Goal: Task Accomplishment & Management: Manage account settings

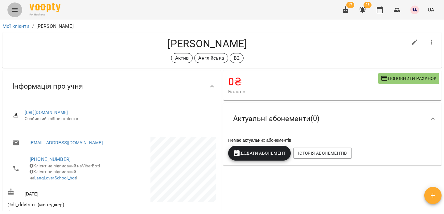
click at [15, 8] on icon "Menu" at bounding box center [15, 10] width 6 height 4
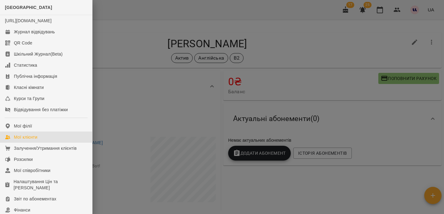
click at [29, 140] on div "Мої клієнти" at bounding box center [25, 137] width 23 height 6
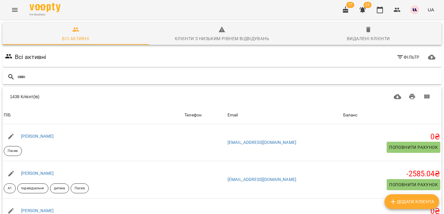
click at [395, 77] on input "text" at bounding box center [228, 77] width 422 height 10
click at [403, 58] on icon "button" at bounding box center [399, 56] width 7 height 7
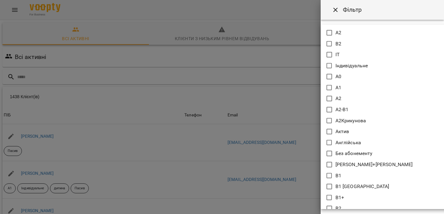
click at [346, 53] on body "For Business 17 25 UA Всі активні Клієнти з низьким рівнем відвідувань Видалені…" at bounding box center [222, 161] width 444 height 322
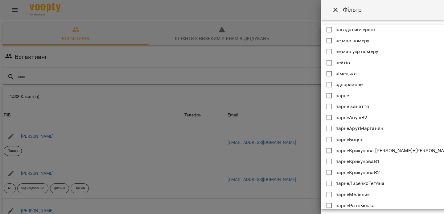
scroll to position [555, 0]
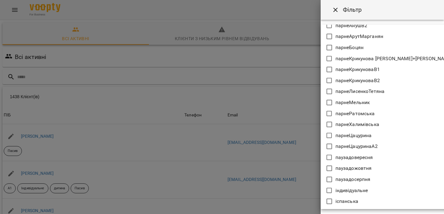
click at [373, 7] on div at bounding box center [222, 107] width 444 height 214
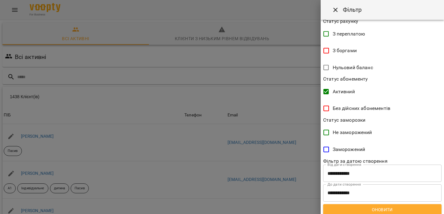
scroll to position [129, 0]
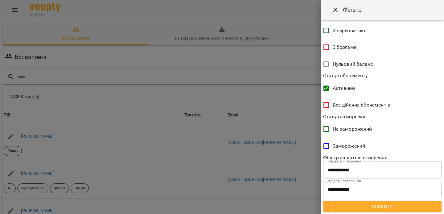
click at [352, 208] on span "Оновити" at bounding box center [382, 205] width 108 height 7
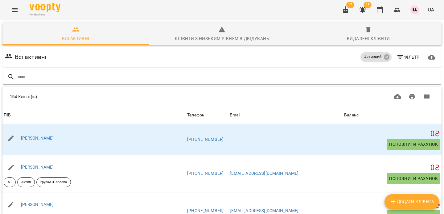
click at [404, 59] on span "Фільтр" at bounding box center [407, 56] width 23 height 7
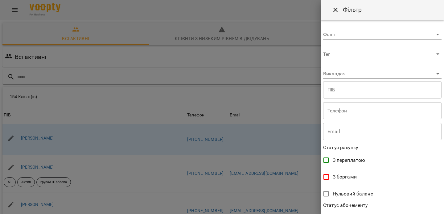
click at [348, 59] on div "**********" at bounding box center [381, 117] width 123 height 194
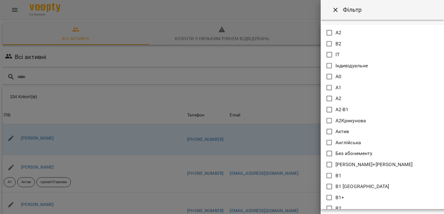
click at [342, 54] on body "For Business 17 25 UA Всі активні Клієнти з низьким рівнем відвідувань Видалені…" at bounding box center [222, 161] width 444 height 322
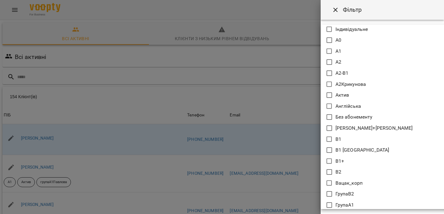
scroll to position [47, 0]
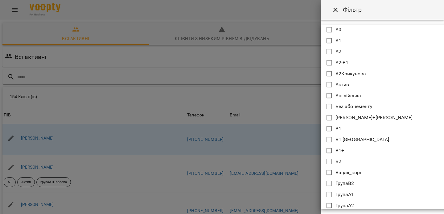
click at [339, 93] on p "Англійська" at bounding box center [348, 95] width 26 height 7
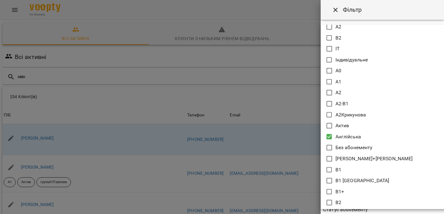
scroll to position [4, 0]
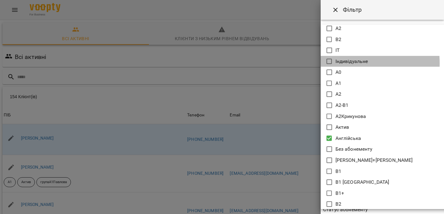
click at [333, 63] on li "Індивідуальне" at bounding box center [388, 61] width 137 height 11
type input "**********"
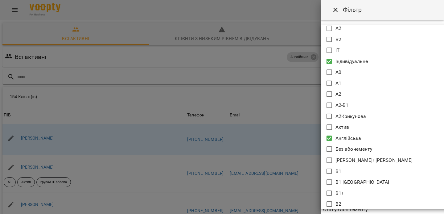
click at [277, 54] on div at bounding box center [222, 107] width 444 height 214
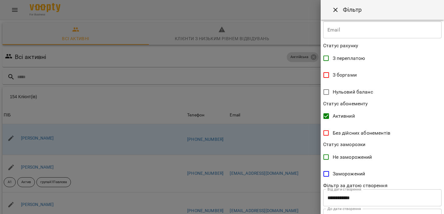
scroll to position [134, 0]
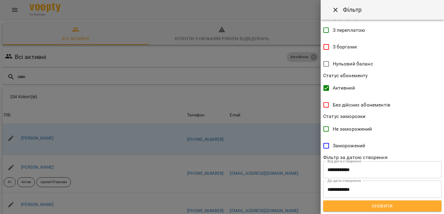
click at [363, 202] on span "Оновити" at bounding box center [382, 205] width 108 height 7
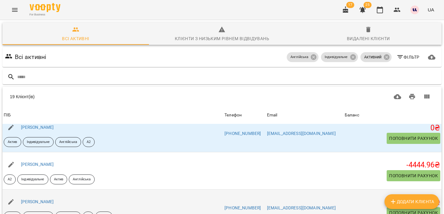
scroll to position [0, 0]
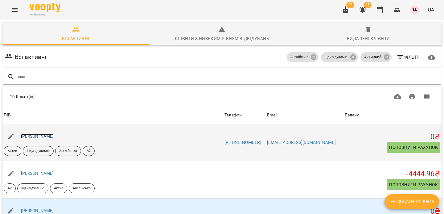
click at [54, 136] on link "[PERSON_NAME]" at bounding box center [37, 135] width 33 height 5
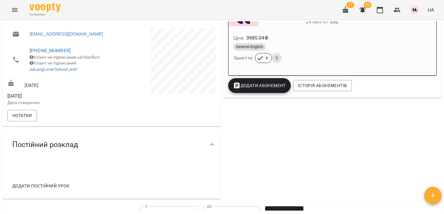
scroll to position [131, 0]
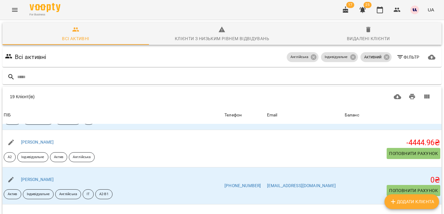
scroll to position [43, 0]
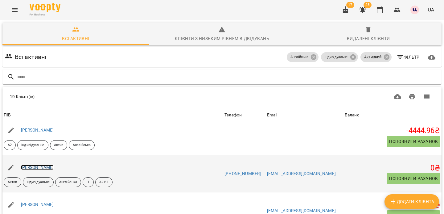
click at [54, 167] on link "[PERSON_NAME]" at bounding box center [37, 167] width 33 height 5
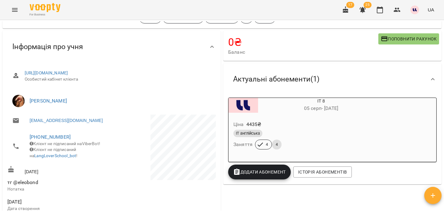
scroll to position [45, 0]
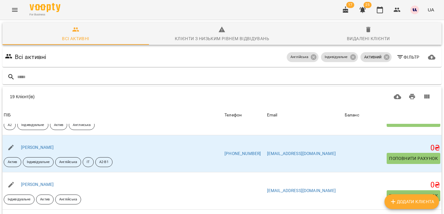
scroll to position [69, 0]
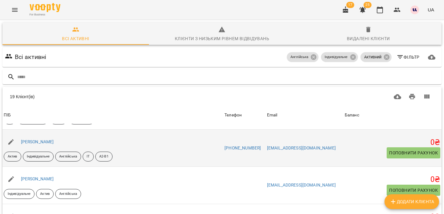
click at [143, 145] on div "[PERSON_NAME]" at bounding box center [112, 141] width 221 height 17
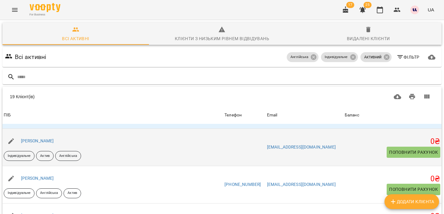
click at [55, 143] on div "[PERSON_NAME]" at bounding box center [37, 141] width 35 height 9
click at [54, 141] on link "[PERSON_NAME]" at bounding box center [37, 140] width 33 height 5
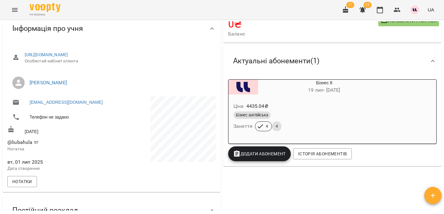
scroll to position [59, 0]
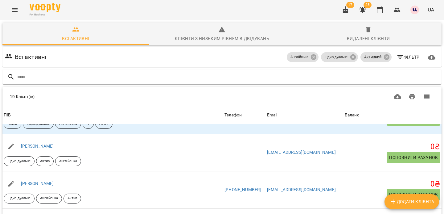
scroll to position [102, 0]
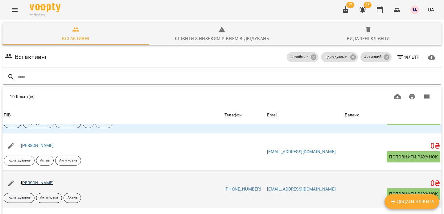
click at [54, 181] on link "[PERSON_NAME]" at bounding box center [37, 182] width 33 height 5
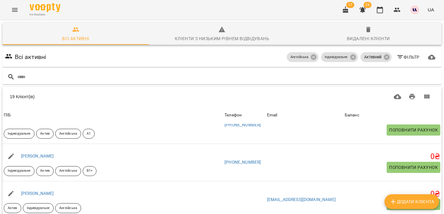
scroll to position [569, 0]
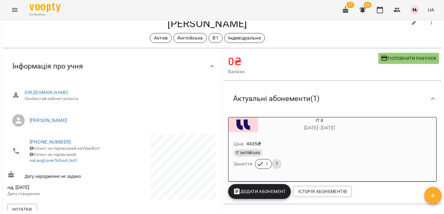
scroll to position [22, 0]
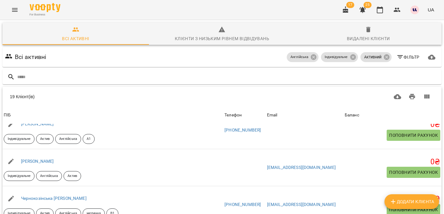
scroll to position [84, 0]
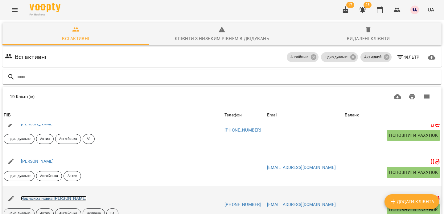
click at [56, 195] on link "Чернокозінська [PERSON_NAME]" at bounding box center [54, 197] width 66 height 5
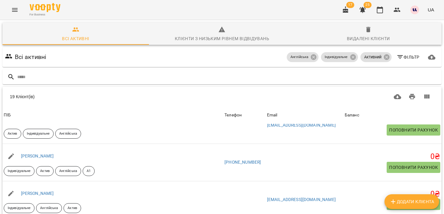
scroll to position [536, 0]
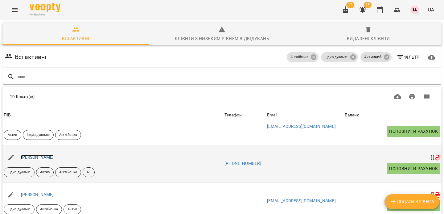
click at [54, 154] on link "[PERSON_NAME]" at bounding box center [37, 156] width 33 height 5
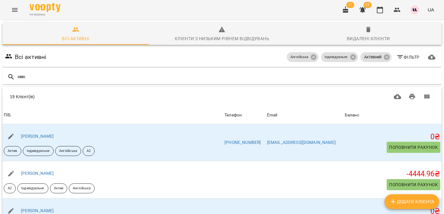
click at [410, 58] on span "Фільтр" at bounding box center [407, 56] width 23 height 7
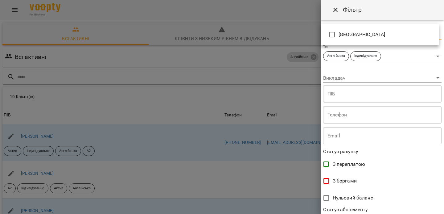
click at [365, 35] on body "For Business 17 25 UA Всі активні Клієнти з низьким рівнем відвідувань Видалені…" at bounding box center [222, 161] width 444 height 322
click at [374, 115] on div at bounding box center [222, 107] width 444 height 214
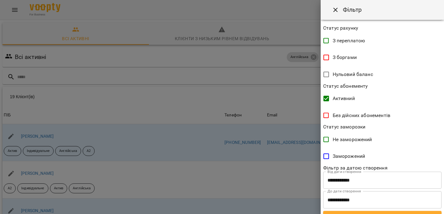
scroll to position [134, 0]
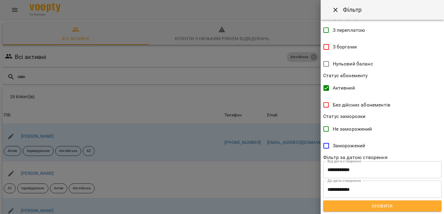
click at [148, 134] on div at bounding box center [222, 107] width 444 height 214
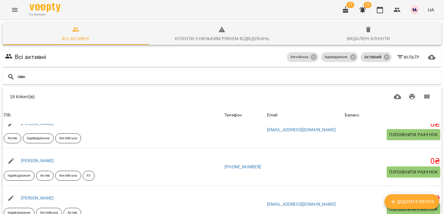
scroll to position [533, 0]
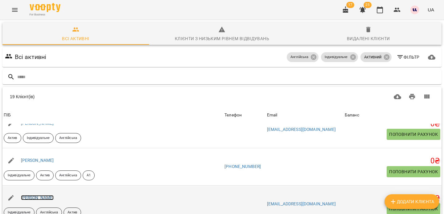
click at [42, 195] on link "[PERSON_NAME]" at bounding box center [37, 197] width 33 height 5
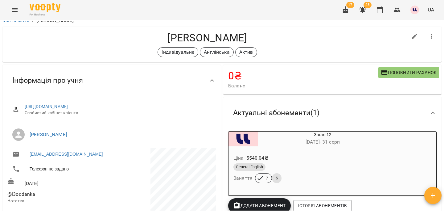
scroll to position [4, 0]
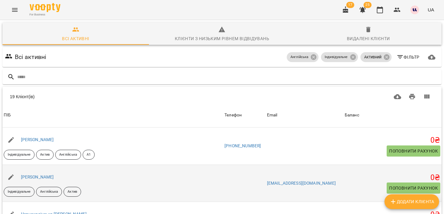
scroll to position [553, 0]
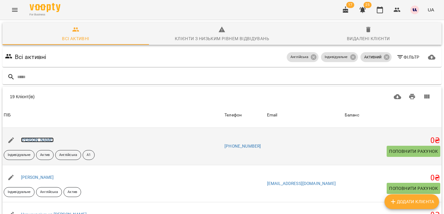
click at [39, 140] on link "[PERSON_NAME]" at bounding box center [37, 139] width 33 height 5
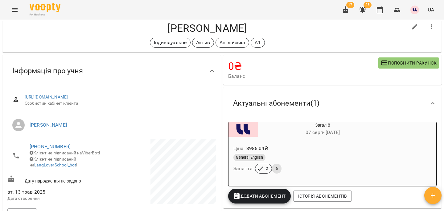
scroll to position [15, 0]
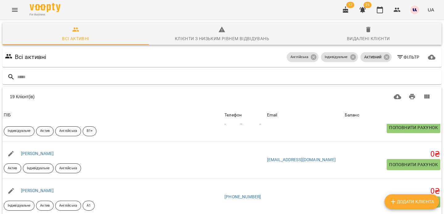
scroll to position [501, 0]
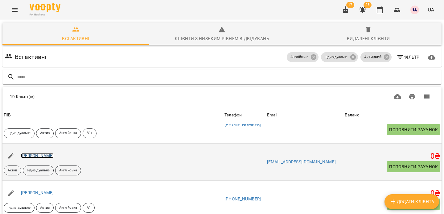
click at [36, 153] on link "[PERSON_NAME]" at bounding box center [37, 155] width 33 height 5
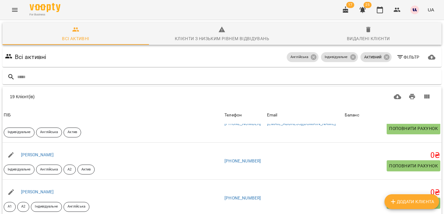
scroll to position [169, 0]
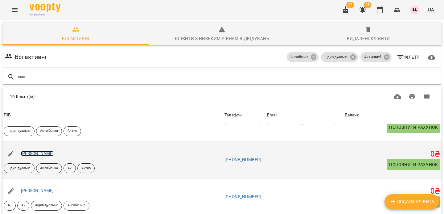
click at [48, 155] on link "[PERSON_NAME]" at bounding box center [37, 153] width 33 height 5
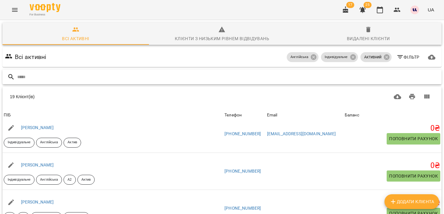
scroll to position [161, 0]
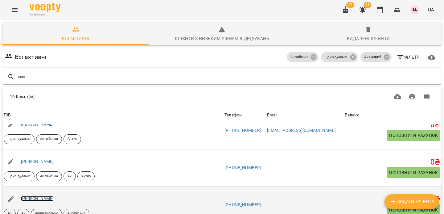
click at [54, 196] on link "[PERSON_NAME]" at bounding box center [37, 198] width 33 height 5
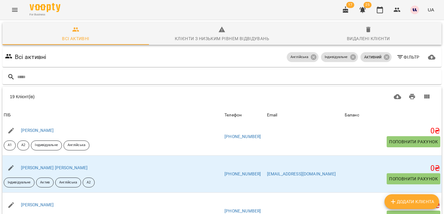
scroll to position [233, 0]
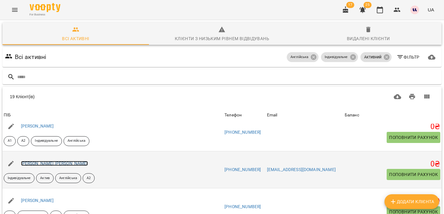
click at [54, 163] on link "[PERSON_NAME] [PERSON_NAME]" at bounding box center [54, 163] width 67 height 5
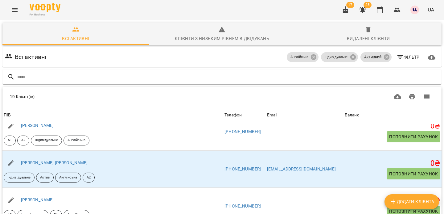
scroll to position [237, 0]
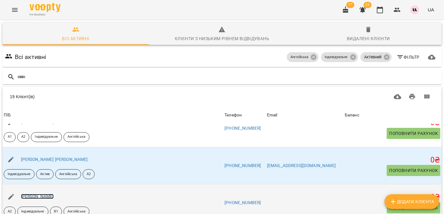
click at [42, 194] on link "[PERSON_NAME]" at bounding box center [37, 196] width 33 height 5
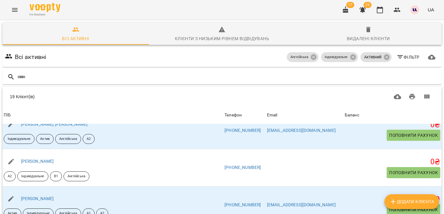
scroll to position [274, 0]
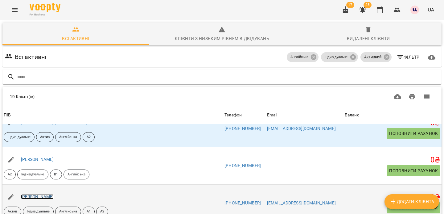
click at [54, 194] on link "[PERSON_NAME]" at bounding box center [37, 196] width 33 height 5
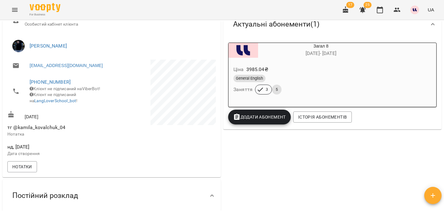
scroll to position [110, 0]
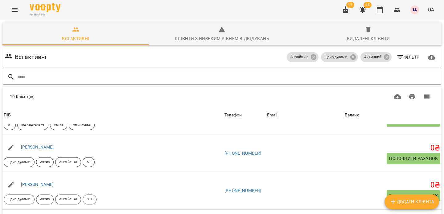
scroll to position [437, 0]
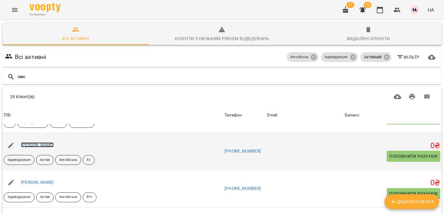
click at [54, 146] on link "[PERSON_NAME]" at bounding box center [37, 144] width 33 height 5
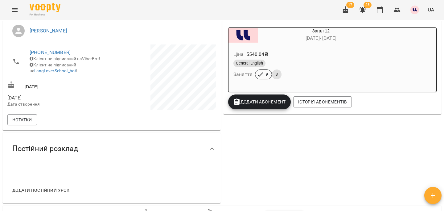
scroll to position [119, 0]
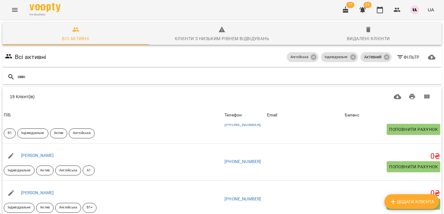
scroll to position [419, 0]
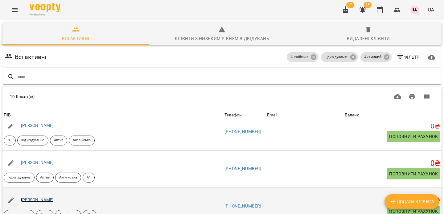
click at [54, 197] on link "[PERSON_NAME]" at bounding box center [37, 199] width 33 height 5
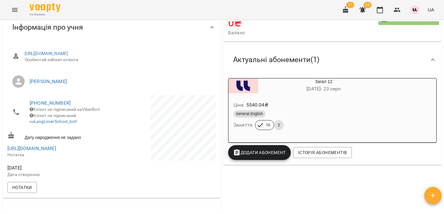
scroll to position [103, 0]
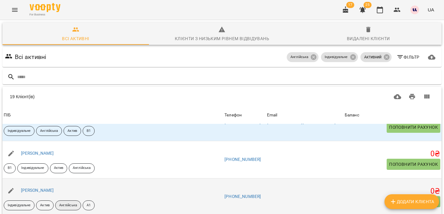
scroll to position [380, 0]
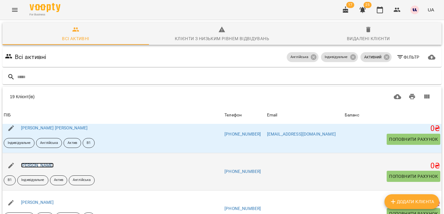
click at [54, 162] on link "[PERSON_NAME]" at bounding box center [37, 164] width 33 height 5
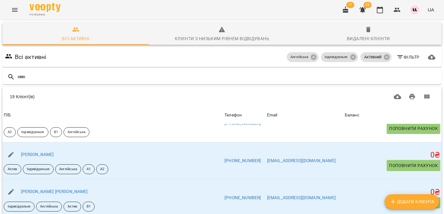
scroll to position [314, 0]
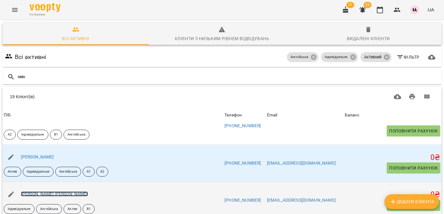
click at [59, 191] on link "[PERSON_NAME] [PERSON_NAME]" at bounding box center [54, 193] width 67 height 5
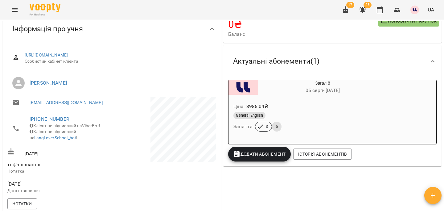
scroll to position [59, 0]
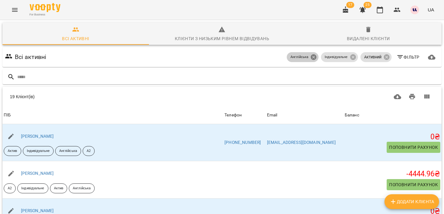
click at [313, 57] on icon at bounding box center [313, 57] width 7 height 7
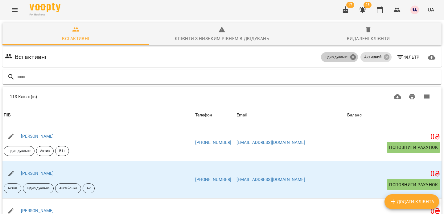
click at [354, 58] on icon at bounding box center [353, 57] width 6 height 6
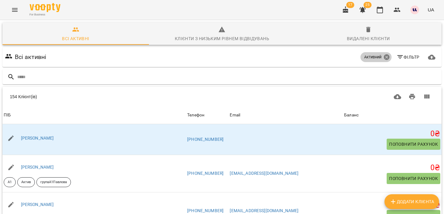
click at [387, 57] on icon at bounding box center [386, 57] width 7 height 7
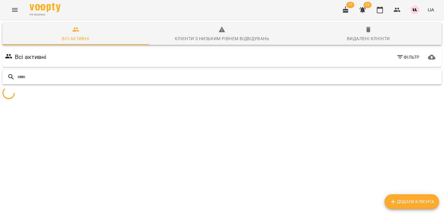
click at [286, 77] on input "text" at bounding box center [228, 77] width 422 height 10
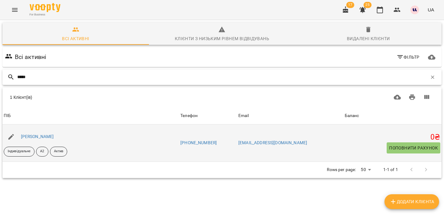
type input "*****"
click at [133, 144] on div "[PERSON_NAME]" at bounding box center [90, 136] width 177 height 17
click at [54, 137] on link "[PERSON_NAME]" at bounding box center [37, 136] width 33 height 5
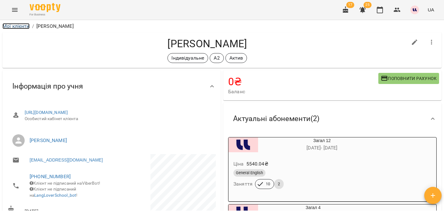
click at [18, 28] on link "Мої клієнти" at bounding box center [15, 26] width 27 height 6
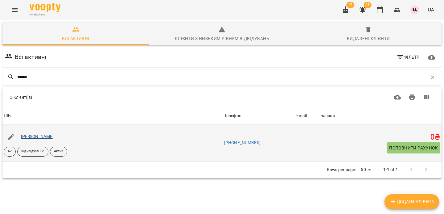
type input "******"
click at [54, 134] on link "[PERSON_NAME]" at bounding box center [37, 136] width 33 height 5
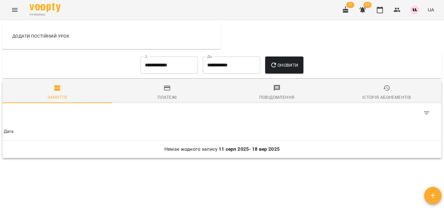
click at [379, 100] on div "Історія абонементів" at bounding box center [386, 96] width 49 height 7
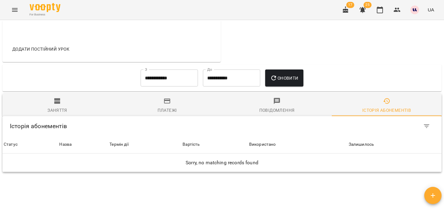
scroll to position [280, 0]
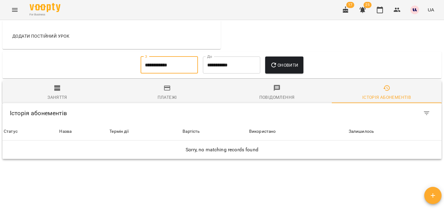
click at [186, 67] on input "**********" at bounding box center [169, 64] width 57 height 17
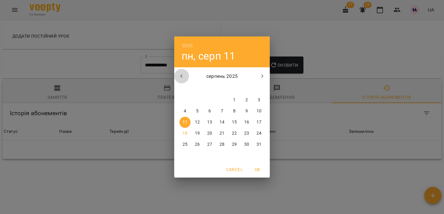
click at [184, 71] on button "button" at bounding box center [181, 76] width 15 height 15
click at [199, 102] on span "1" at bounding box center [197, 100] width 11 height 6
type input "**********"
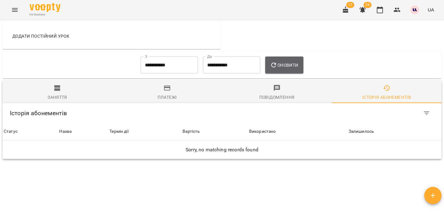
click at [290, 67] on span "Оновити" at bounding box center [284, 64] width 28 height 7
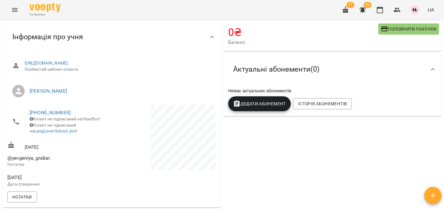
scroll to position [0, 0]
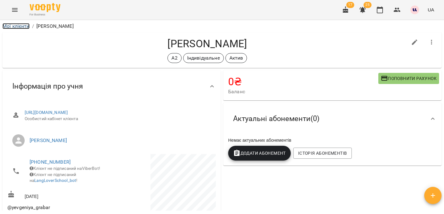
click at [16, 25] on link "Мої клієнти" at bounding box center [15, 26] width 27 height 6
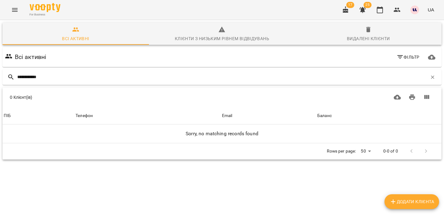
click at [80, 85] on div "**********" at bounding box center [221, 77] width 441 height 18
drag, startPoint x: 54, startPoint y: 80, endPoint x: 32, endPoint y: 78, distance: 22.2
click at [32, 78] on input "**********" at bounding box center [222, 77] width 410 height 10
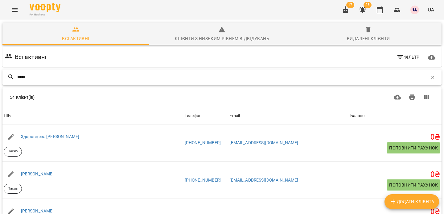
click at [35, 73] on input "****" at bounding box center [222, 77] width 410 height 10
type input "*******"
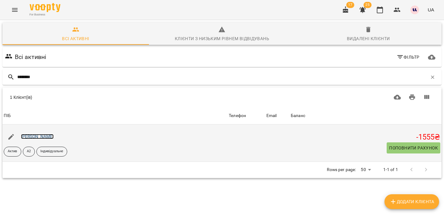
click at [33, 136] on link "[PERSON_NAME]" at bounding box center [37, 136] width 33 height 5
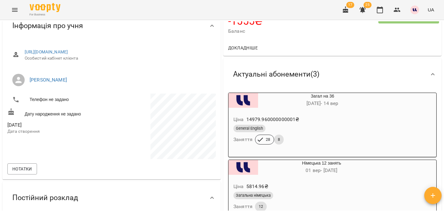
scroll to position [61, 0]
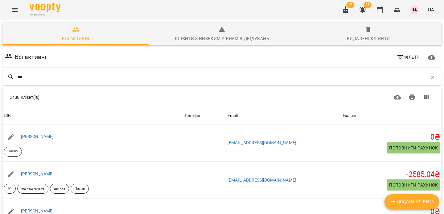
type input "***"
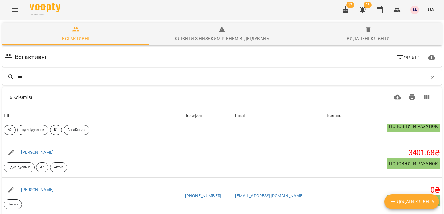
scroll to position [66, 0]
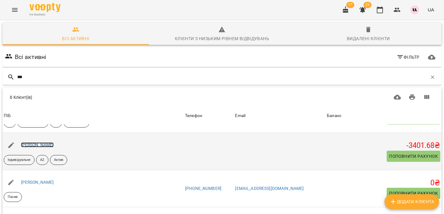
click at [41, 143] on link "[PERSON_NAME]" at bounding box center [37, 144] width 33 height 5
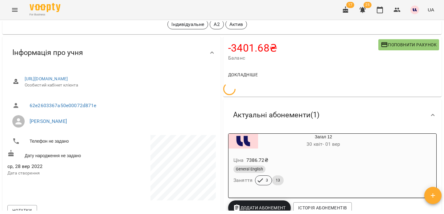
scroll to position [39, 0]
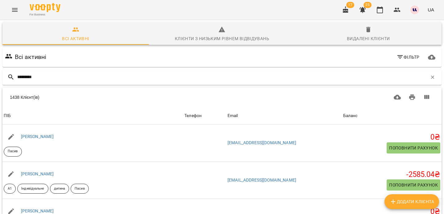
type input "*********"
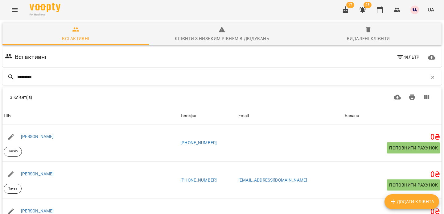
scroll to position [60, 0]
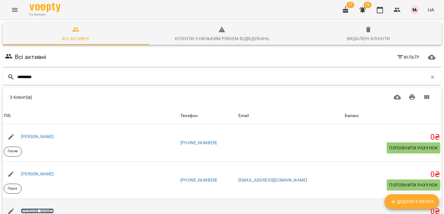
click at [54, 208] on link "[PERSON_NAME]" at bounding box center [37, 210] width 33 height 5
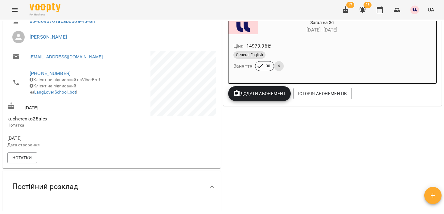
scroll to position [127, 0]
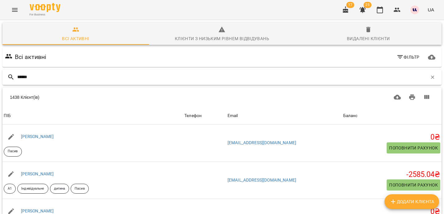
type input "******"
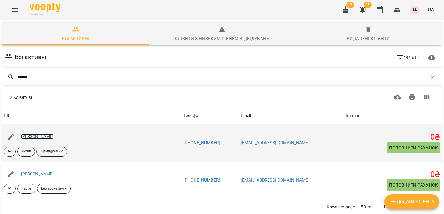
click at [46, 136] on link "[PERSON_NAME]" at bounding box center [37, 136] width 33 height 5
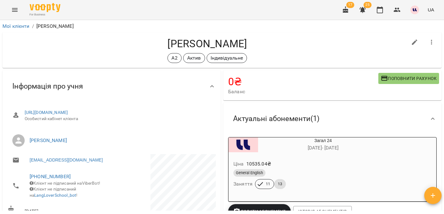
scroll to position [7, 0]
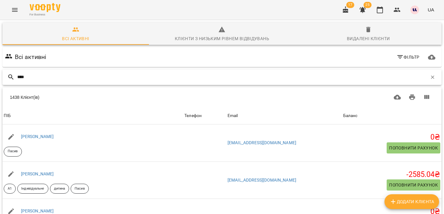
type input "****"
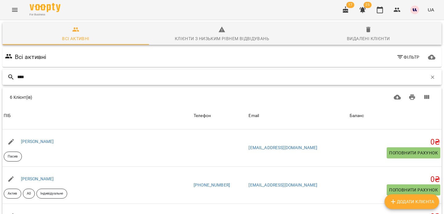
scroll to position [87, 0]
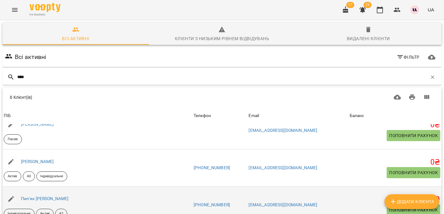
click at [100, 198] on div "Пип’як [PERSON_NAME]" at bounding box center [97, 198] width 190 height 17
click at [63, 198] on link "Пип’як [PERSON_NAME]" at bounding box center [45, 198] width 48 height 5
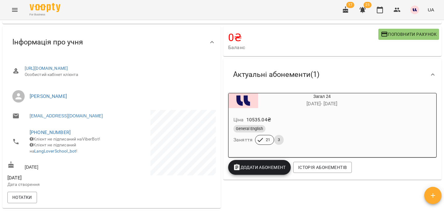
scroll to position [47, 0]
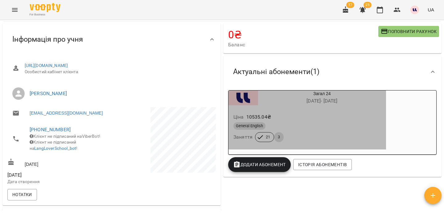
click at [367, 113] on div "Ціна 10535.04 ₴" at bounding box center [307, 116] width 150 height 11
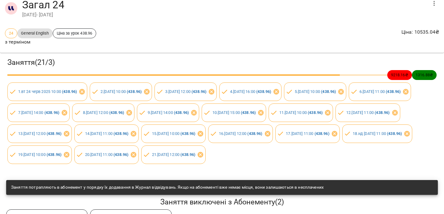
scroll to position [0, 0]
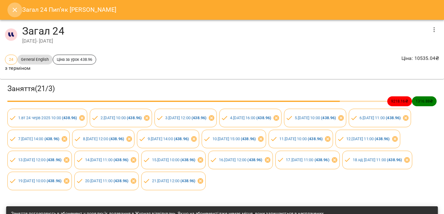
click at [9, 7] on button "Close" at bounding box center [14, 9] width 15 height 15
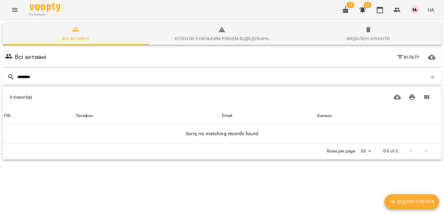
click at [28, 78] on input "********" at bounding box center [222, 77] width 410 height 10
click at [53, 74] on input "********" at bounding box center [222, 77] width 410 height 10
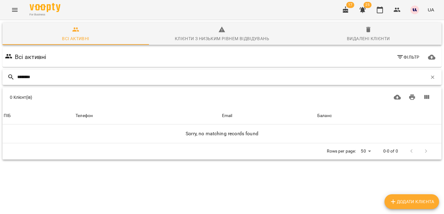
type input "********"
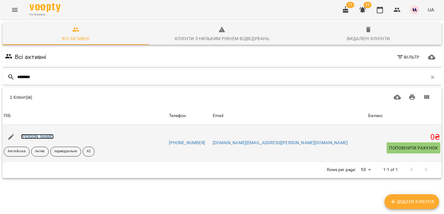
click at [52, 136] on link "[PERSON_NAME]" at bounding box center [37, 136] width 33 height 5
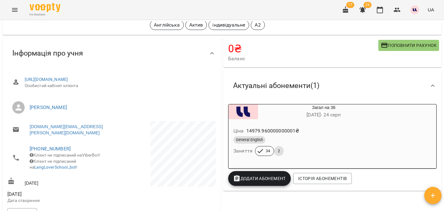
scroll to position [49, 0]
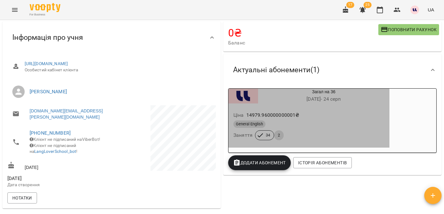
click at [280, 126] on div "General English" at bounding box center [308, 123] width 151 height 7
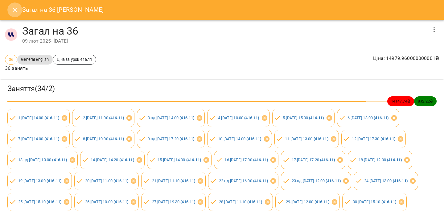
click at [13, 6] on icon "Close" at bounding box center [14, 9] width 7 height 7
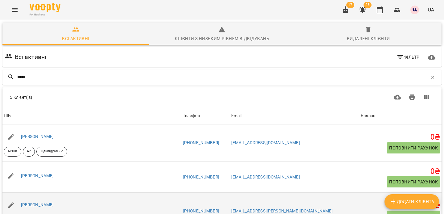
type input "*****"
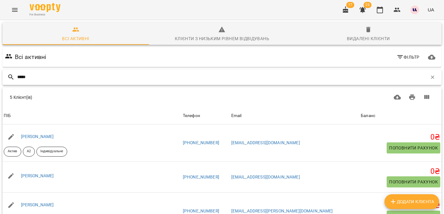
scroll to position [85, 0]
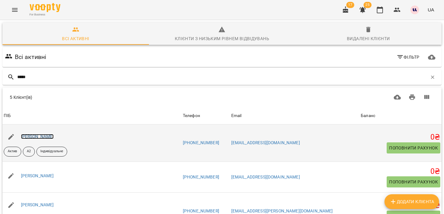
click at [54, 134] on link "[PERSON_NAME]" at bounding box center [37, 136] width 33 height 5
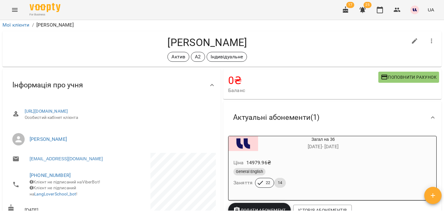
scroll to position [2, 0]
